Goal: Information Seeking & Learning: Learn about a topic

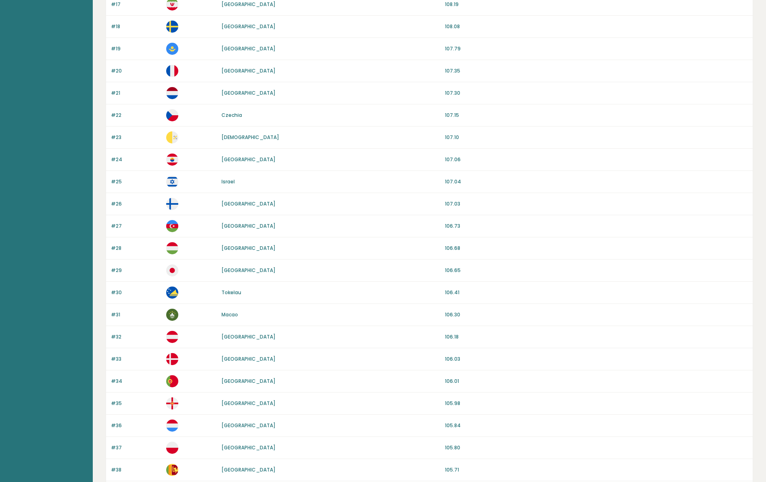
scroll to position [565, 0]
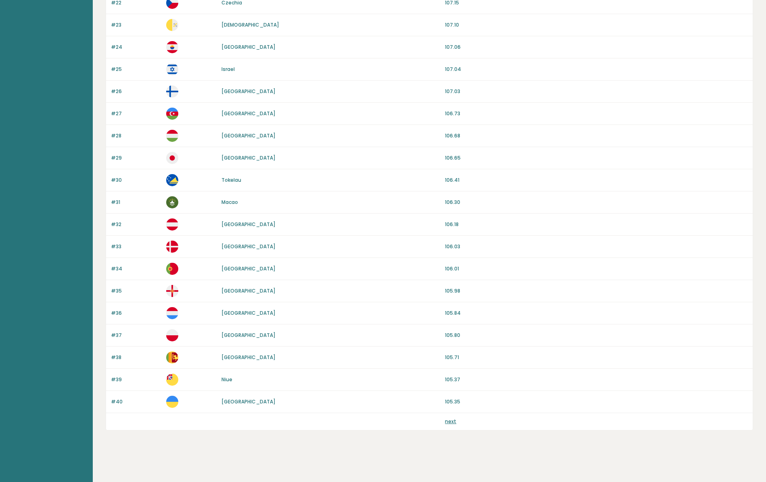
click at [447, 421] on link "next" at bounding box center [450, 421] width 11 height 7
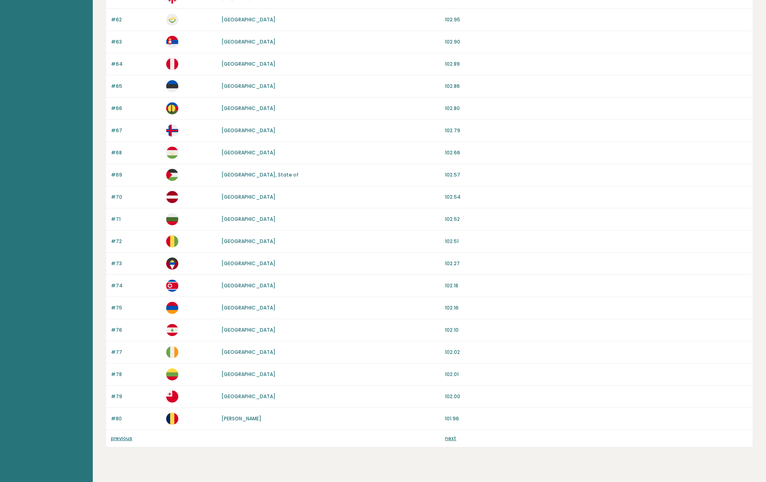
scroll to position [565, 0]
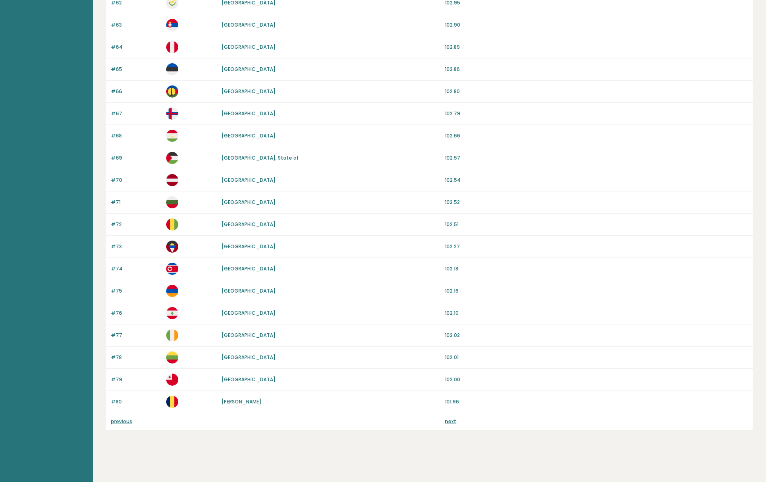
click at [454, 424] on link "next" at bounding box center [450, 421] width 11 height 7
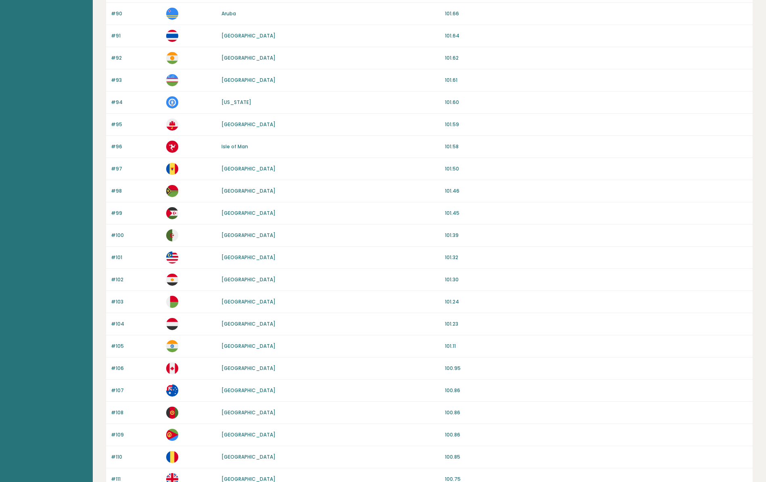
scroll to position [565, 0]
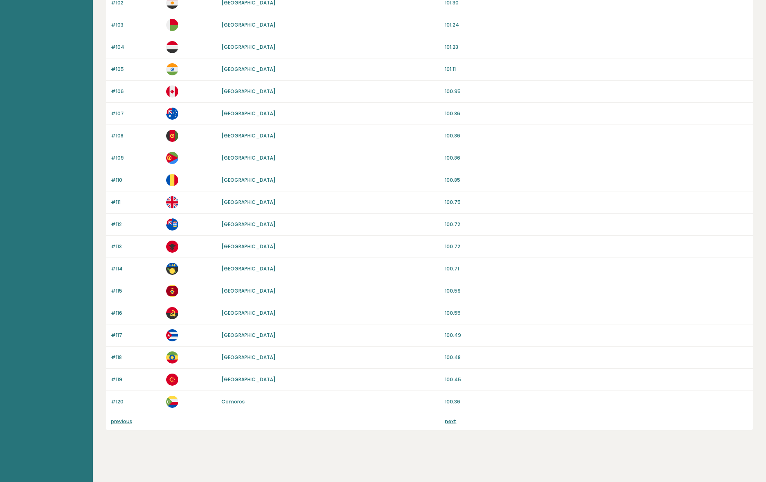
click at [453, 423] on link "next" at bounding box center [450, 421] width 11 height 7
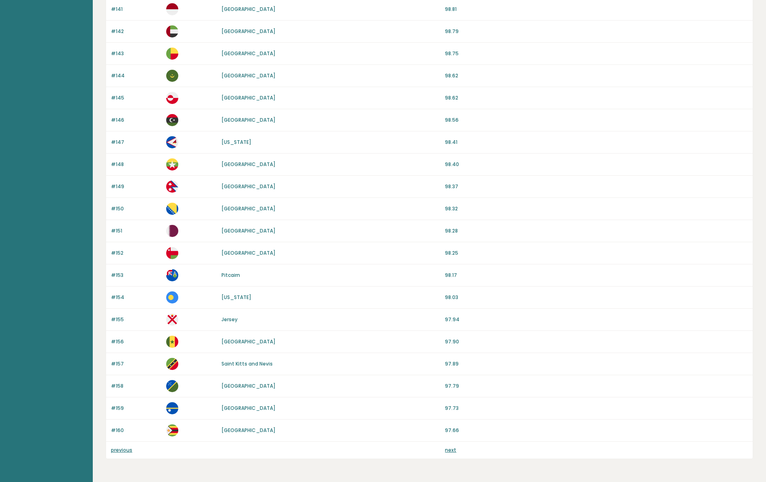
scroll to position [565, 0]
